Goal: Complete application form

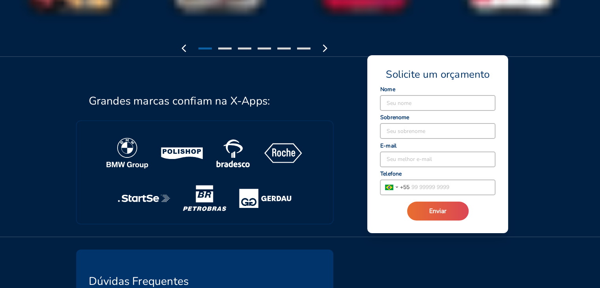
scroll to position [1592, 0]
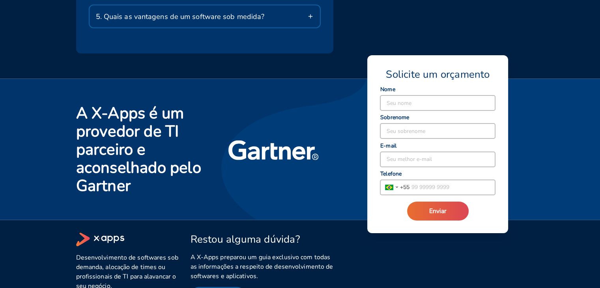
scroll to position [1592, 0]
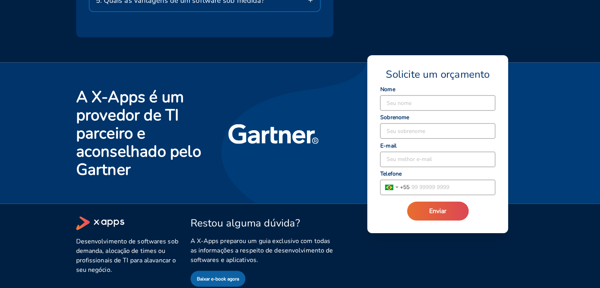
click at [411, 97] on input at bounding box center [437, 102] width 115 height 15
type input "[PERSON_NAME]"
type input "[PERSON_NAME][EMAIL_ADDRESS][DOMAIN_NAME]"
type input "(11) 97853-9513"
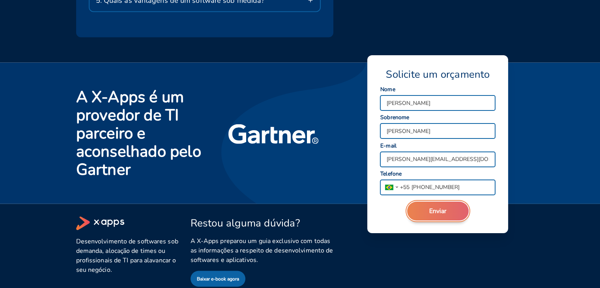
click at [441, 217] on button "Enviar" at bounding box center [437, 210] width 61 height 19
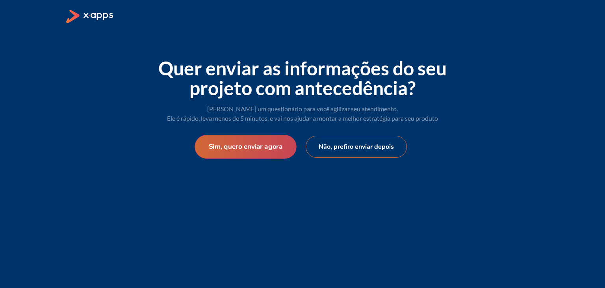
click at [252, 145] on button "Sim, quero enviar agora" at bounding box center [246, 147] width 102 height 24
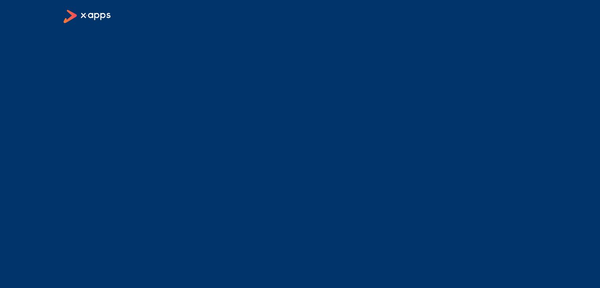
select select "BR"
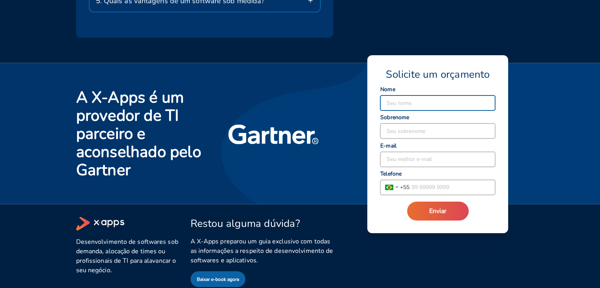
scroll to position [1592, 0]
